Goal: Task Accomplishment & Management: Complete application form

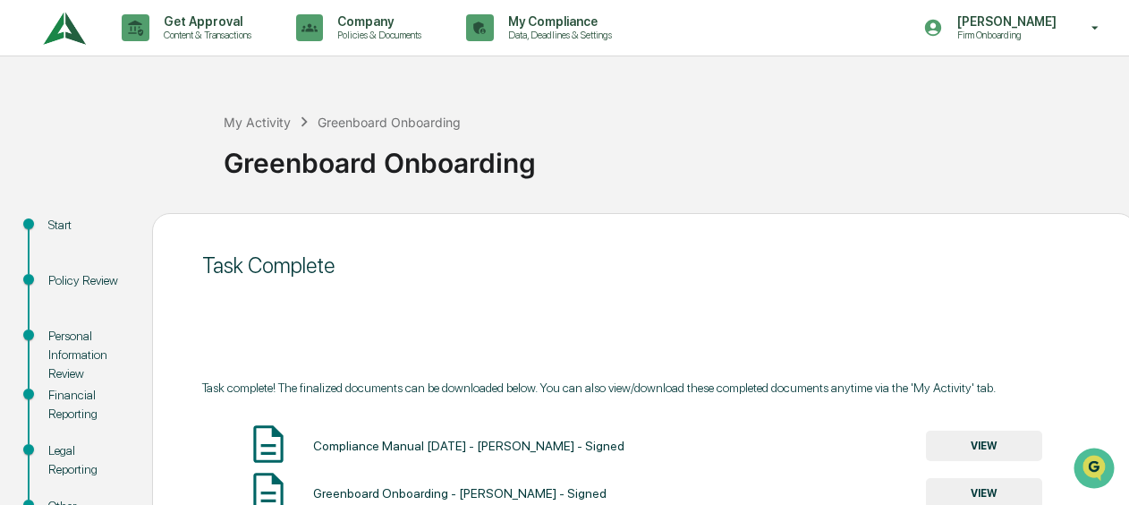
click at [59, 30] on img at bounding box center [64, 28] width 43 height 49
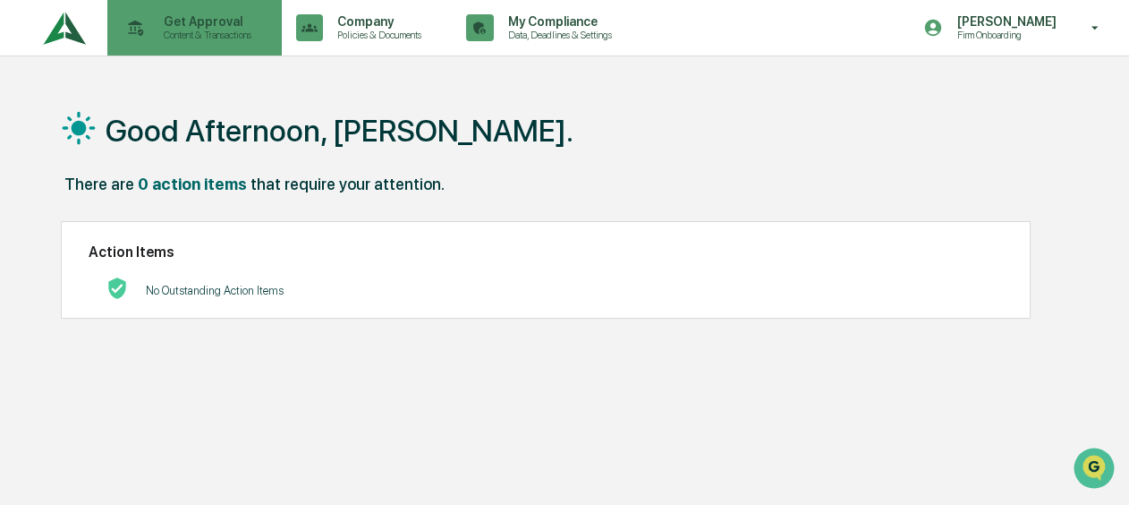
drag, startPoint x: 59, startPoint y: 30, endPoint x: 190, endPoint y: 22, distance: 130.9
click at [190, 22] on p "Get Approval" at bounding box center [204, 21] width 111 height 14
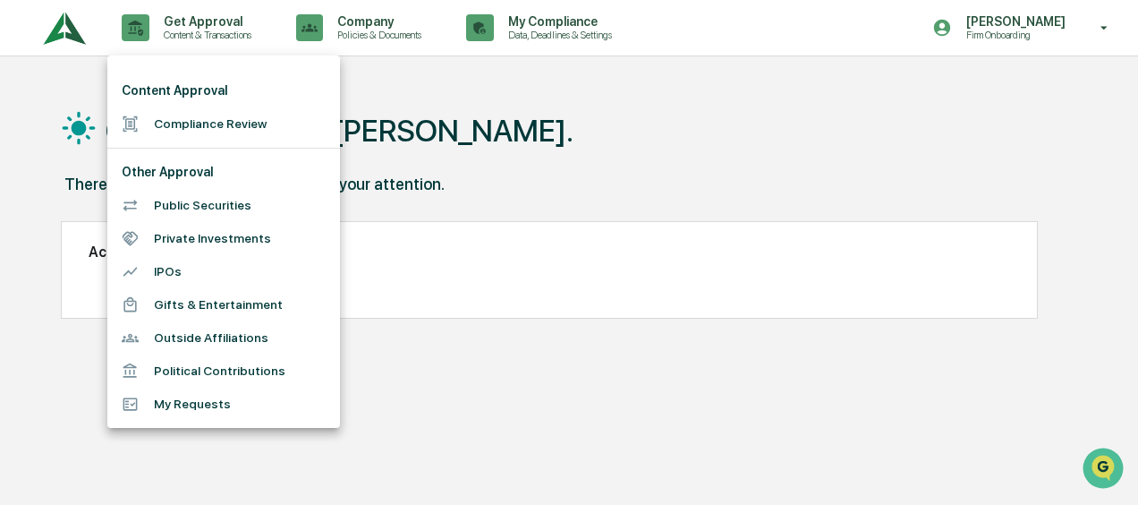
click at [208, 131] on li "Compliance Review" at bounding box center [223, 123] width 233 height 33
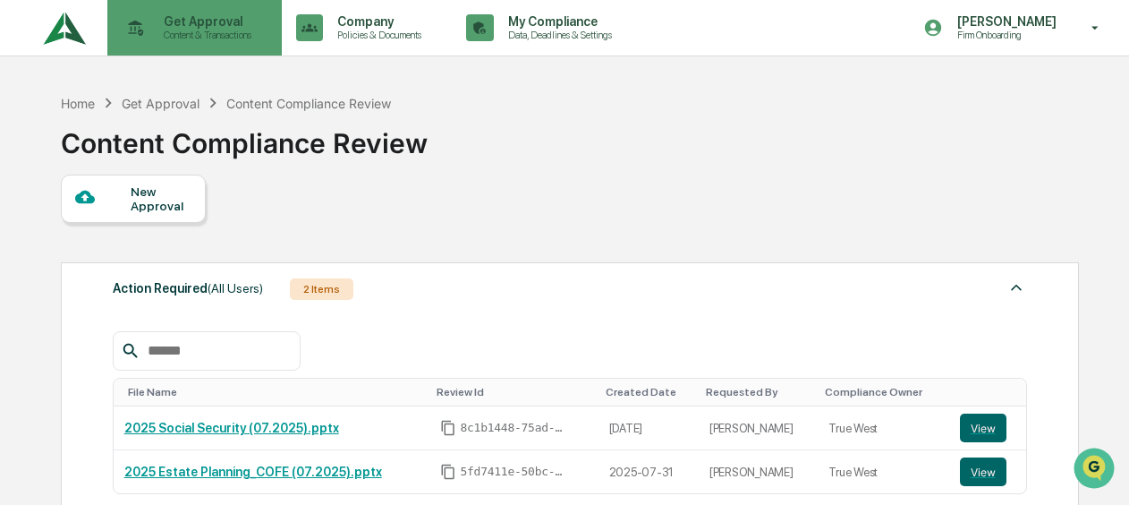
click at [135, 28] on icon at bounding box center [136, 28] width 15 height 16
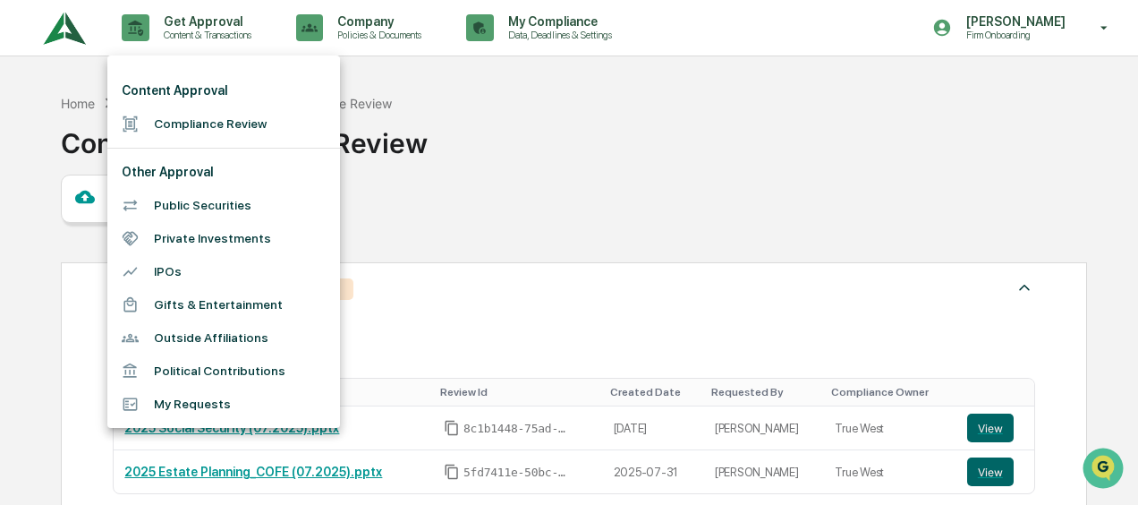
click at [204, 113] on li "Compliance Review" at bounding box center [223, 123] width 233 height 33
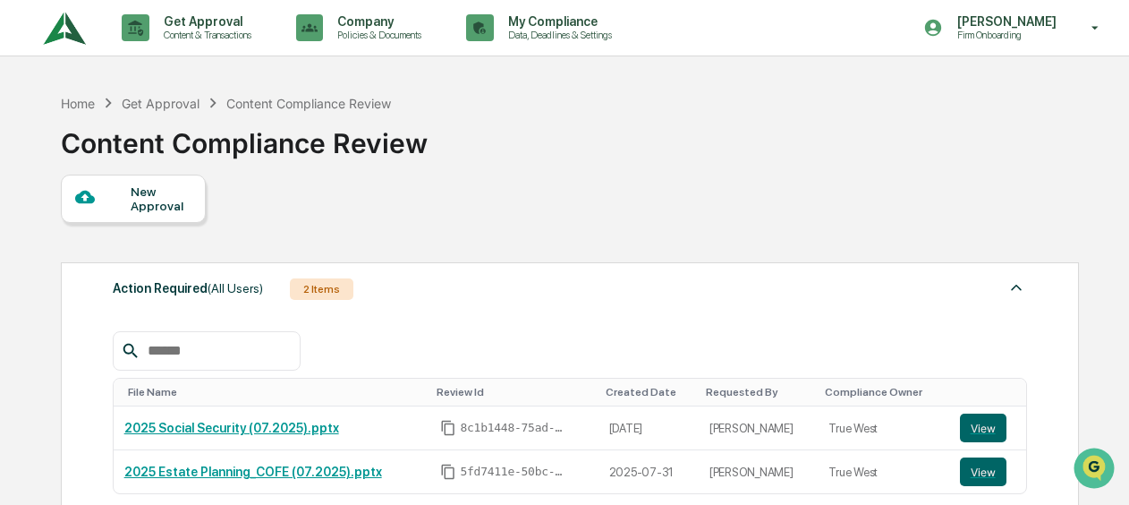
click at [120, 219] on div "New Approval" at bounding box center [133, 199] width 145 height 48
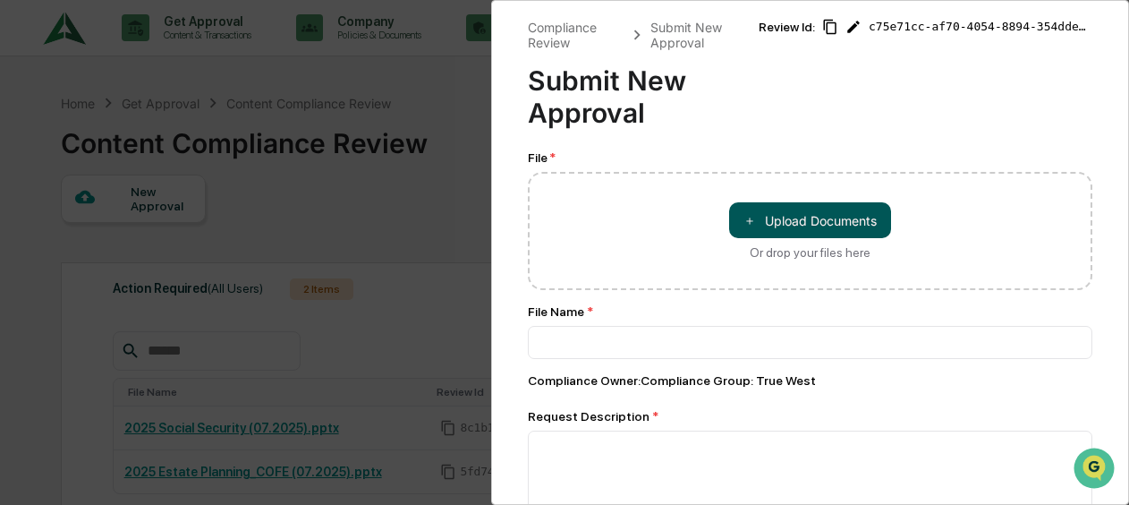
click at [854, 228] on button "＋ Upload Documents" at bounding box center [810, 220] width 162 height 36
type input "**********"
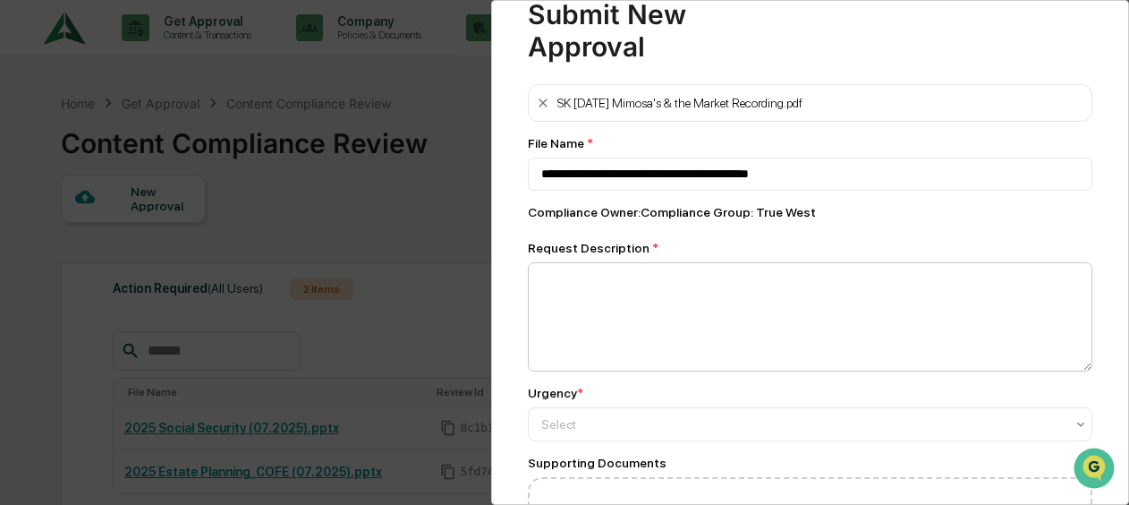
scroll to position [89, 0]
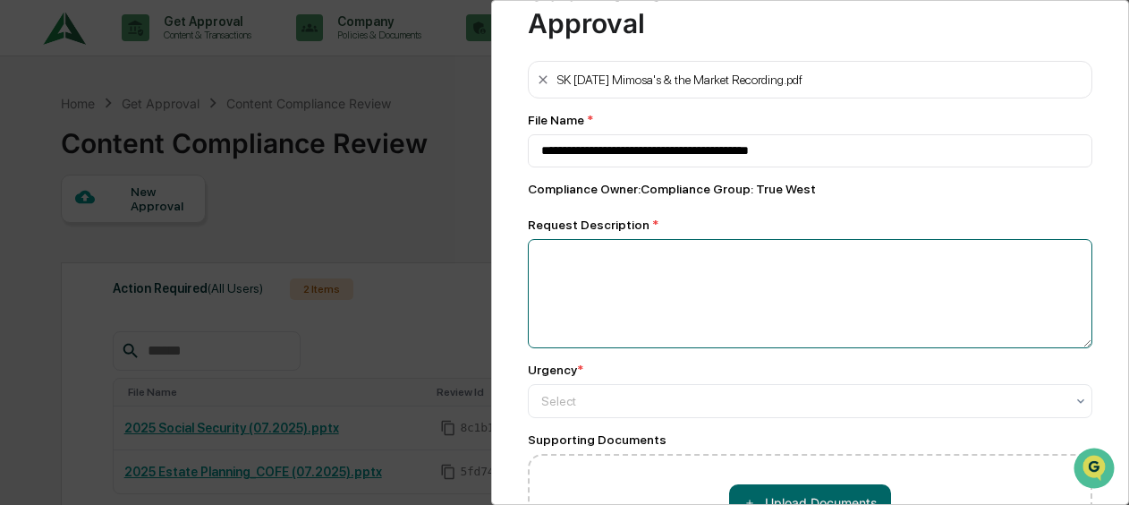
click at [736, 281] on textarea at bounding box center [810, 293] width 565 height 109
type textarea "*"
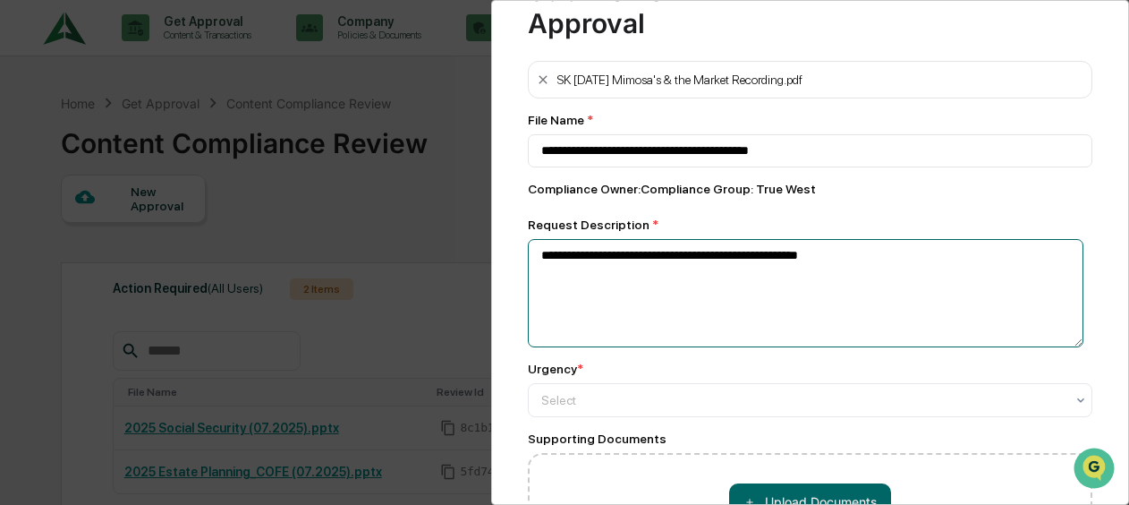
paste textarea "**********"
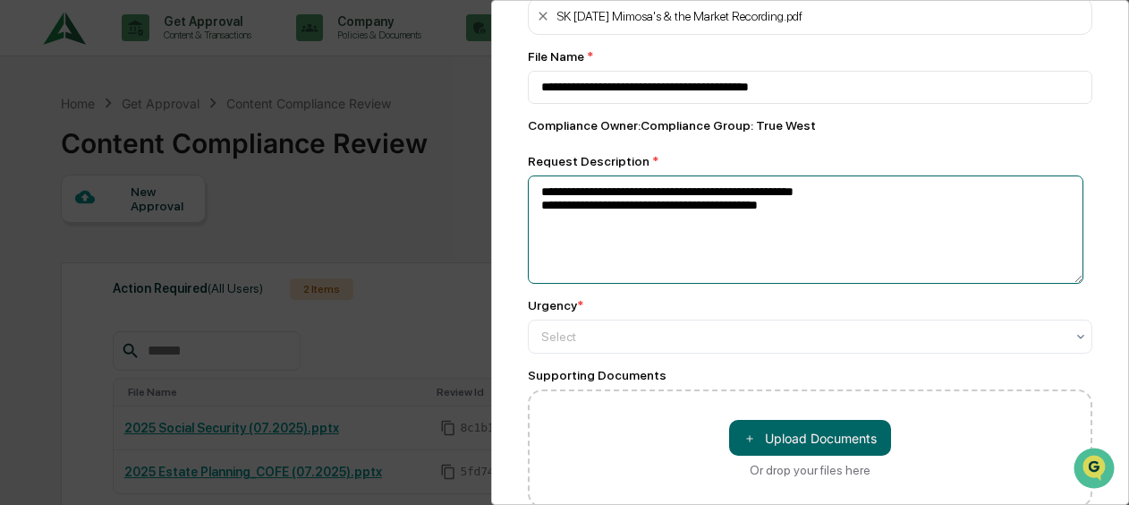
scroll to position [247, 0]
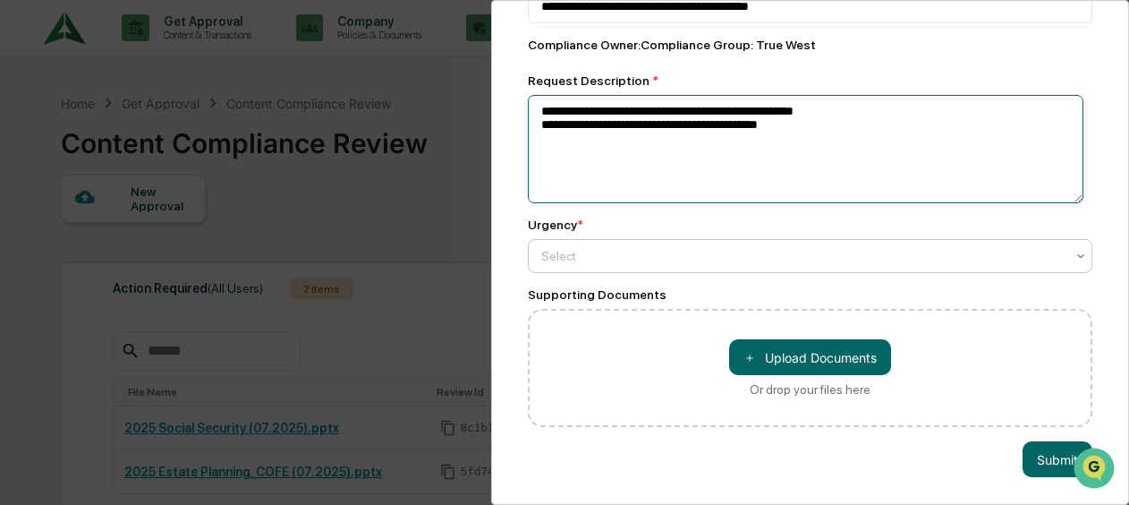
type textarea "**********"
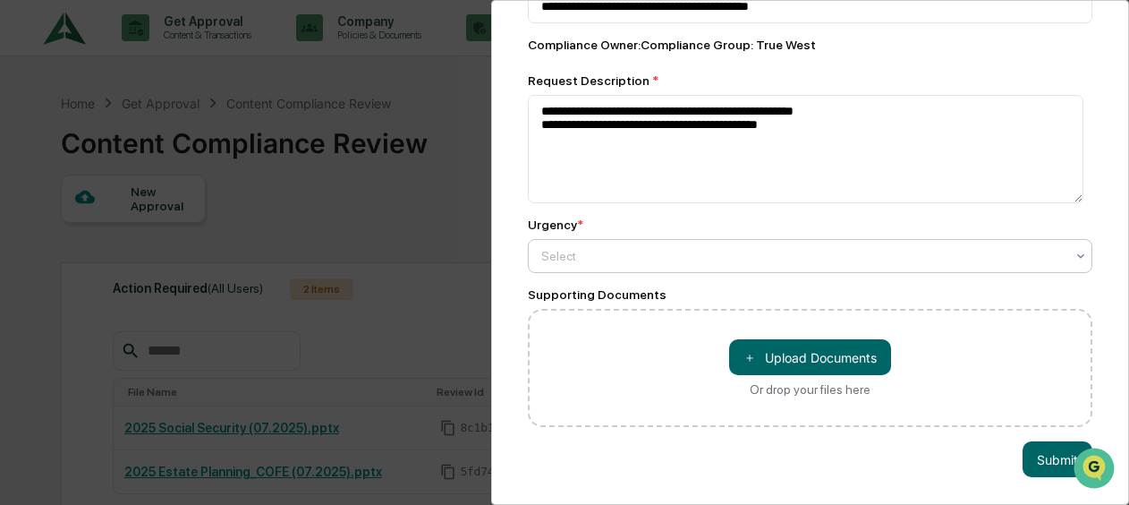
click at [590, 247] on div at bounding box center [803, 256] width 524 height 18
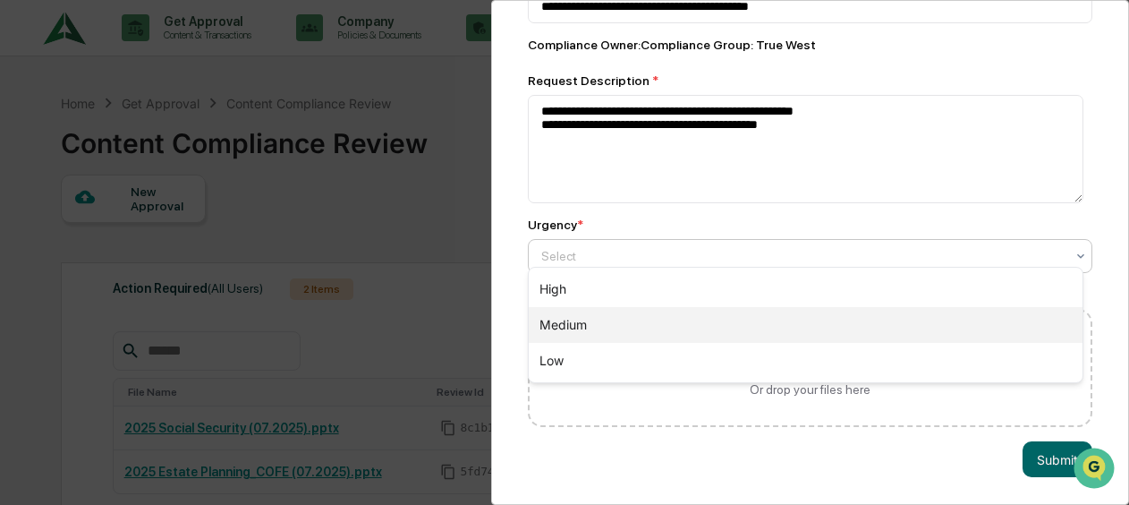
click at [625, 313] on div "Medium" at bounding box center [806, 325] width 554 height 36
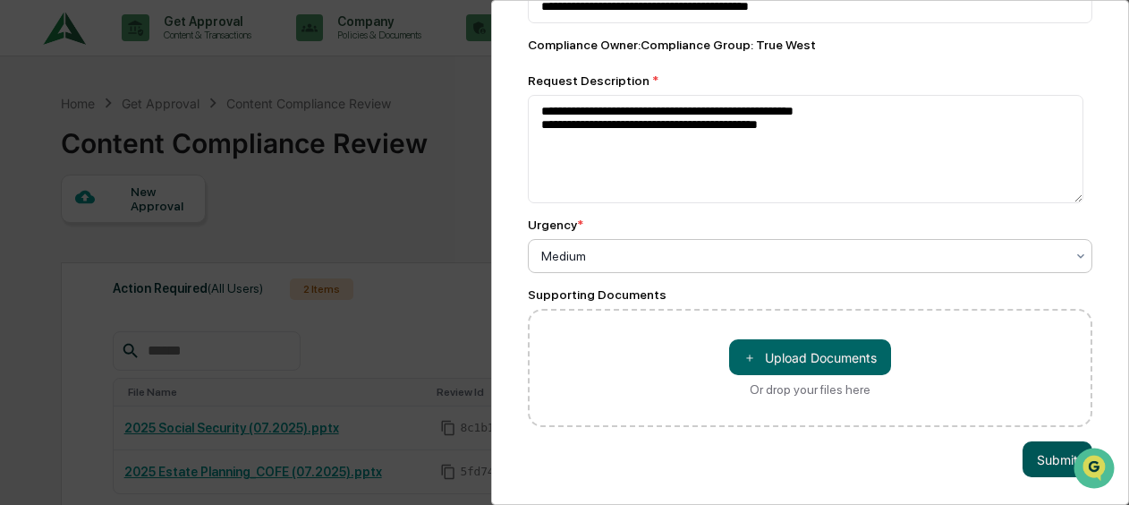
click at [1023, 448] on button "Submit" at bounding box center [1058, 459] width 70 height 36
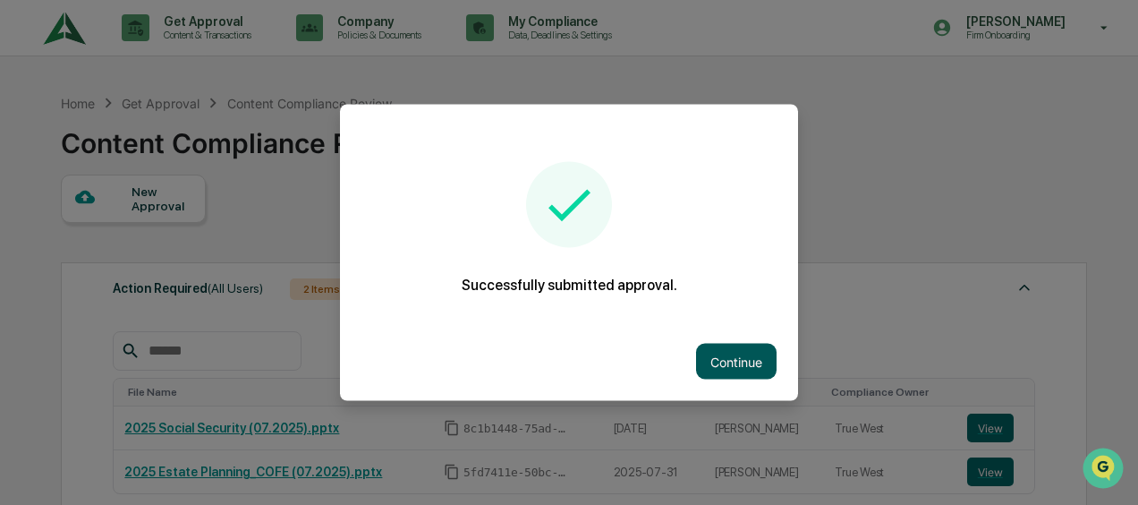
click at [740, 362] on button "Continue" at bounding box center [736, 362] width 81 height 36
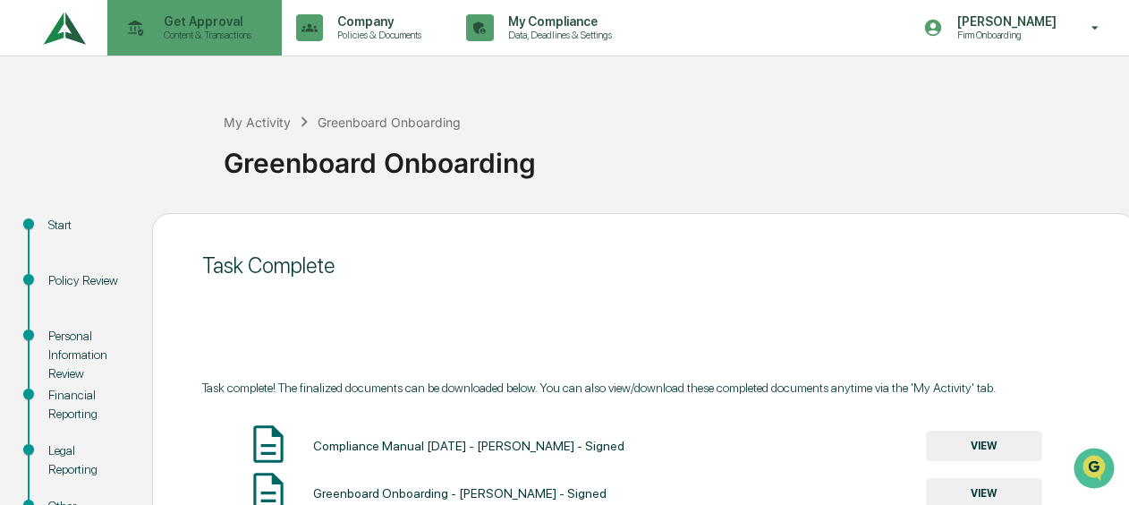
click at [200, 16] on p "Get Approval" at bounding box center [204, 21] width 111 height 14
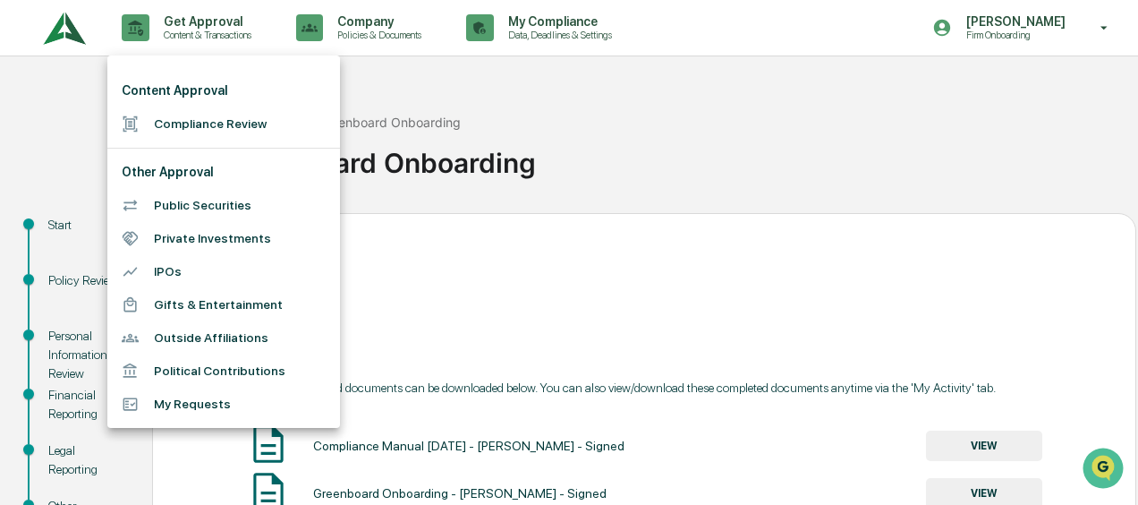
click at [217, 118] on li "Compliance Review" at bounding box center [223, 123] width 233 height 33
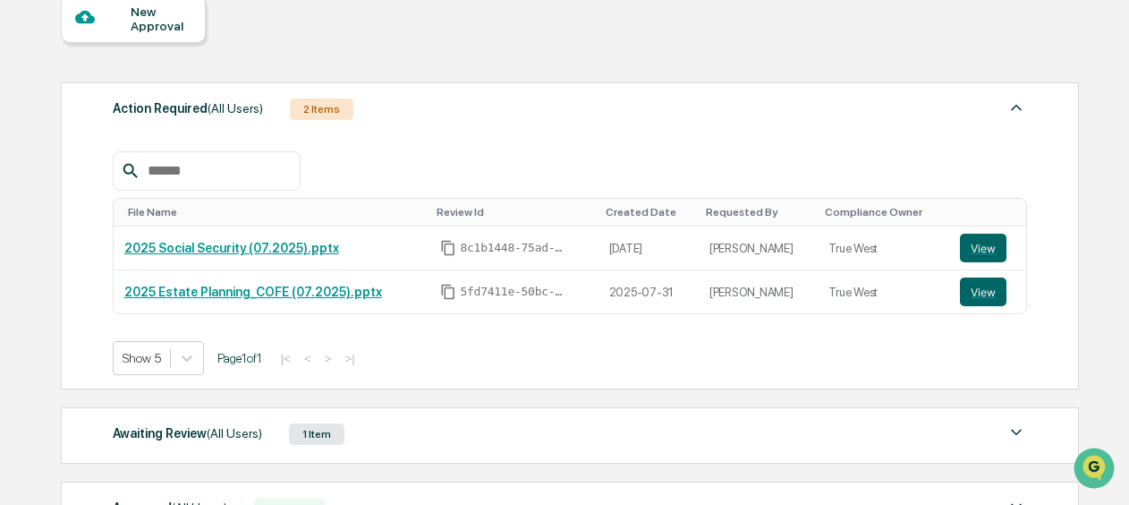
scroll to position [358, 0]
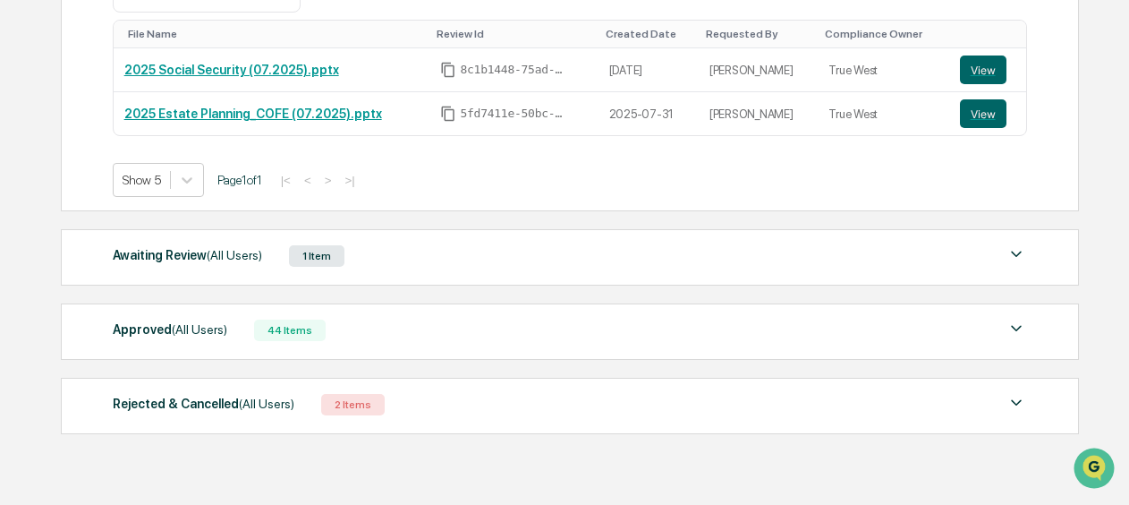
click at [351, 257] on div "Awaiting Review (All Users) 1 Item" at bounding box center [570, 255] width 915 height 25
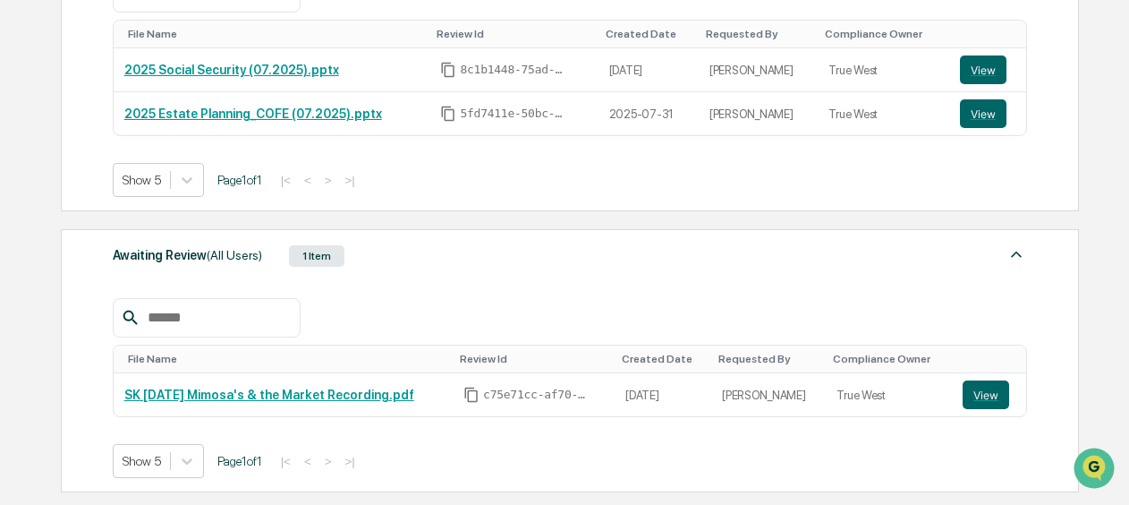
click at [371, 261] on div "Awaiting Review (All Users) 1 Item" at bounding box center [570, 255] width 915 height 25
